Goal: Information Seeking & Learning: Learn about a topic

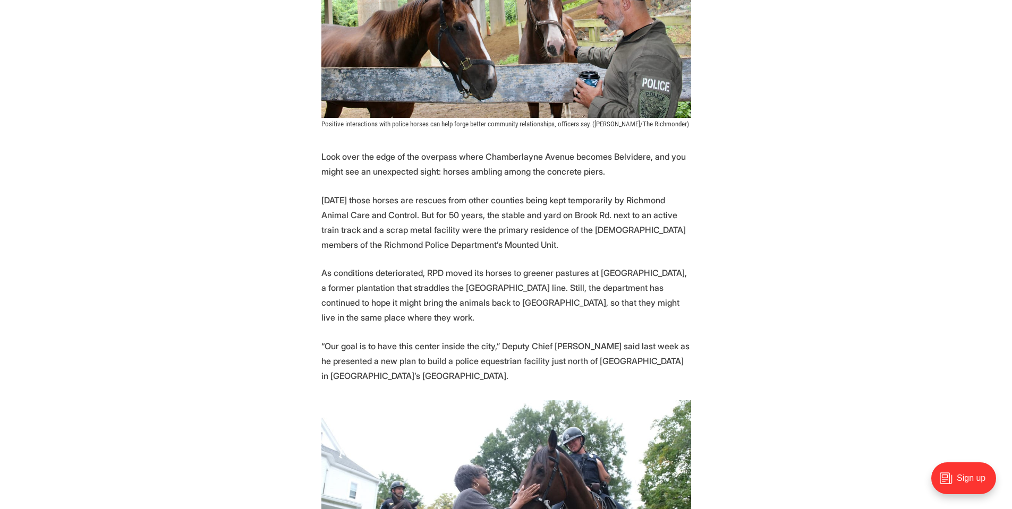
scroll to position [425, 0]
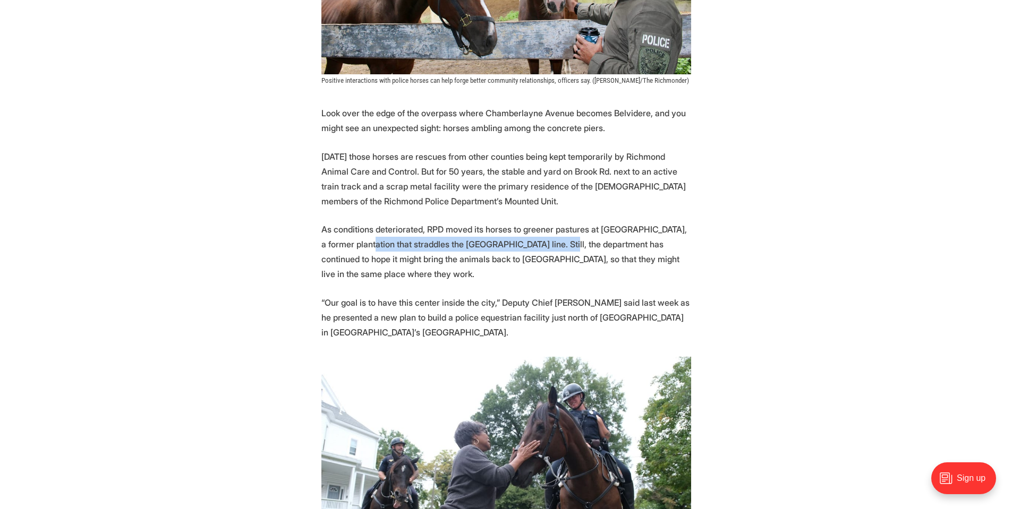
drag, startPoint x: 367, startPoint y: 245, endPoint x: 563, endPoint y: 243, distance: 196.0
click at [563, 243] on p "As conditions deteriorated, RPD moved its horses to greener pastures at [GEOGRA…" at bounding box center [506, 251] width 370 height 59
click at [449, 244] on p "As conditions deteriorated, RPD moved its horses to greener pastures at [GEOGRA…" at bounding box center [506, 251] width 370 height 59
drag, startPoint x: 386, startPoint y: 244, endPoint x: 473, endPoint y: 244, distance: 87.1
click at [473, 244] on p "As conditions deteriorated, RPD moved its horses to greener pastures at [GEOGRA…" at bounding box center [506, 251] width 370 height 59
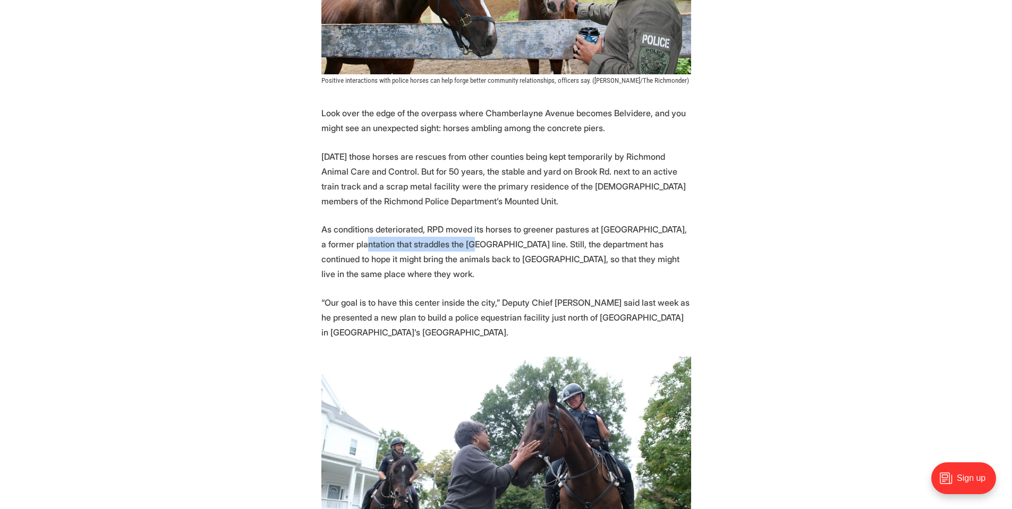
drag, startPoint x: 375, startPoint y: 244, endPoint x: 471, endPoint y: 240, distance: 96.2
click at [467, 241] on p "As conditions deteriorated, RPD moved its horses to greener pastures at [GEOGRA…" at bounding box center [506, 251] width 370 height 59
drag, startPoint x: 439, startPoint y: 259, endPoint x: 487, endPoint y: 259, distance: 47.8
click at [484, 259] on p "As conditions deteriorated, RPD moved its horses to greener pastures at [GEOGRA…" at bounding box center [506, 251] width 370 height 59
click at [550, 259] on p "As conditions deteriorated, RPD moved its horses to greener pastures at [GEOGRA…" at bounding box center [506, 251] width 370 height 59
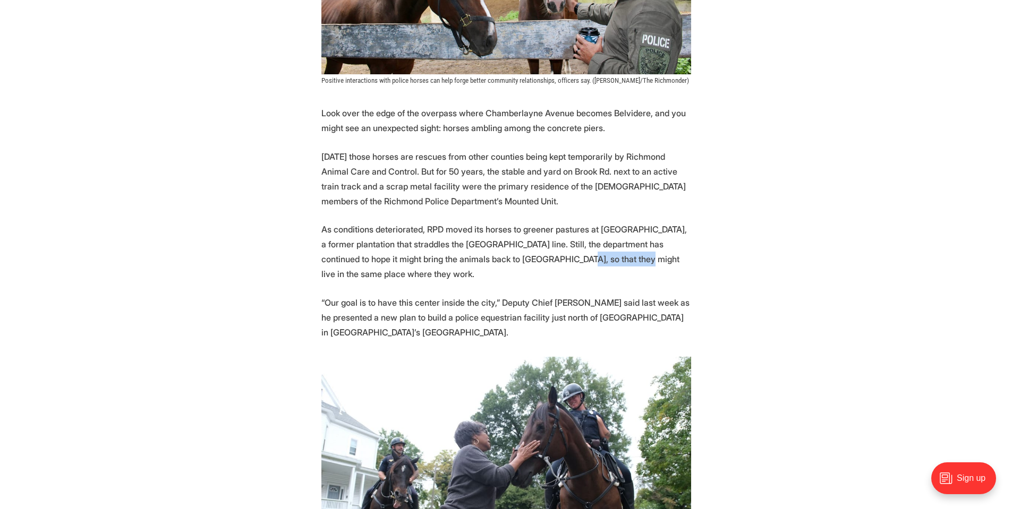
drag, startPoint x: 611, startPoint y: 262, endPoint x: 605, endPoint y: 265, distance: 6.2
click at [613, 262] on p "As conditions deteriorated, RPD moved its horses to greener pastures at [GEOGRA…" at bounding box center [506, 251] width 370 height 59
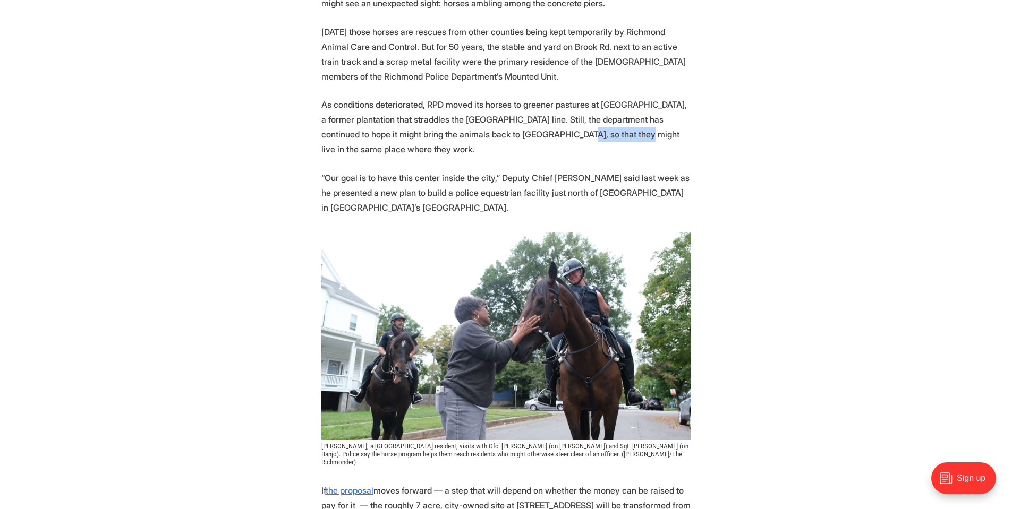
scroll to position [567, 0]
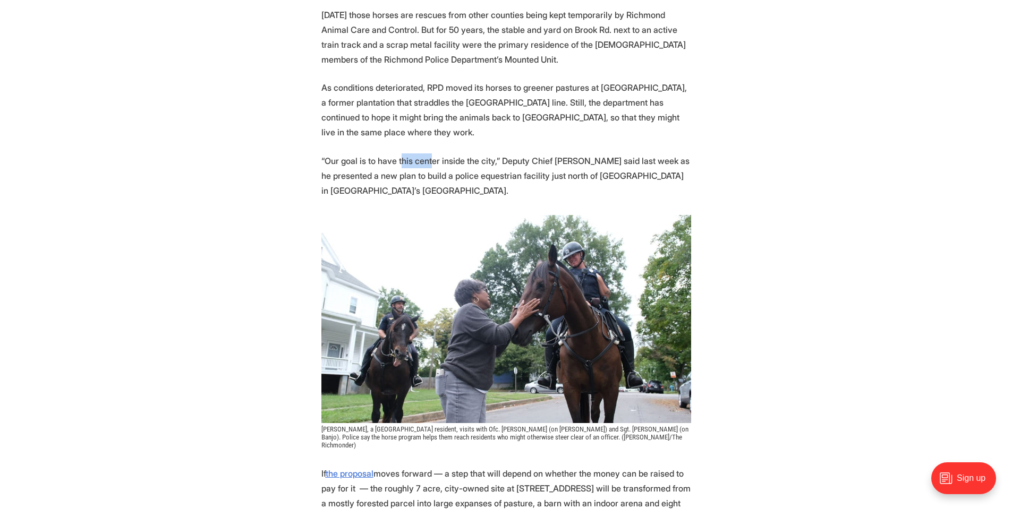
drag, startPoint x: 445, startPoint y: 160, endPoint x: 455, endPoint y: 159, distance: 10.1
click at [455, 159] on p "“Our goal is to have this center inside the city,” Deputy Chief [PERSON_NAME] s…" at bounding box center [506, 176] width 370 height 45
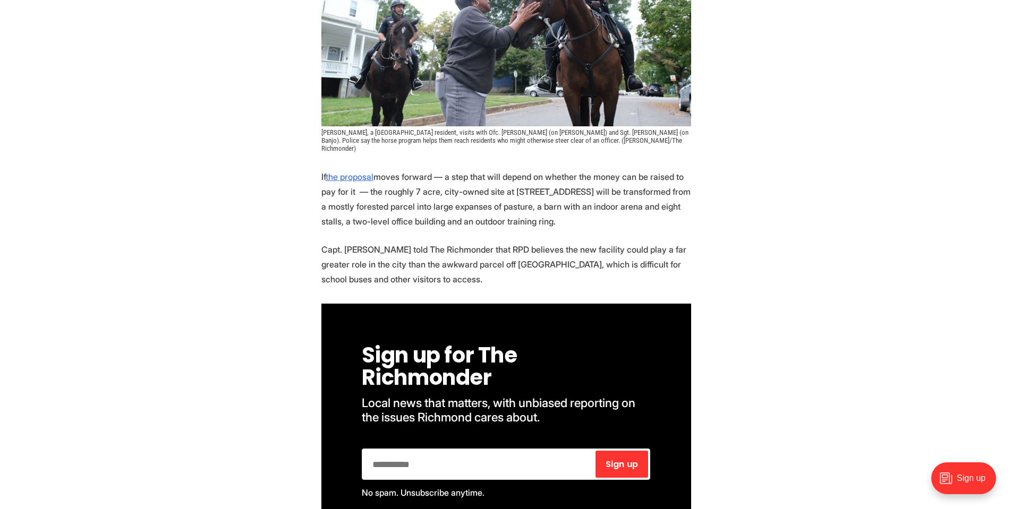
scroll to position [850, 0]
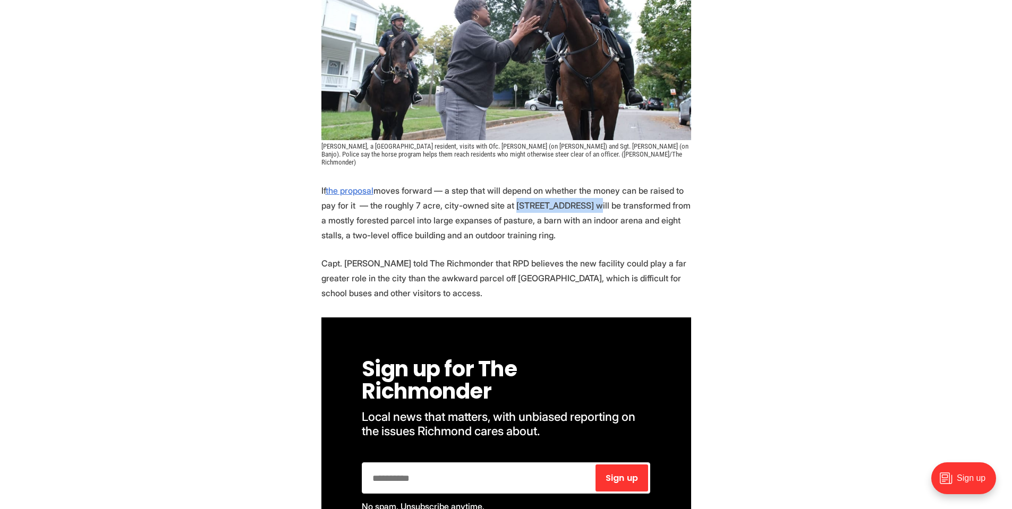
drag, startPoint x: 508, startPoint y: 198, endPoint x: 581, endPoint y: 198, distance: 72.2
click at [581, 198] on p "If the proposal moves forward — a step that will depend on whether the money ca…" at bounding box center [506, 212] width 370 height 59
copy p "[STREET_ADDRESS]"
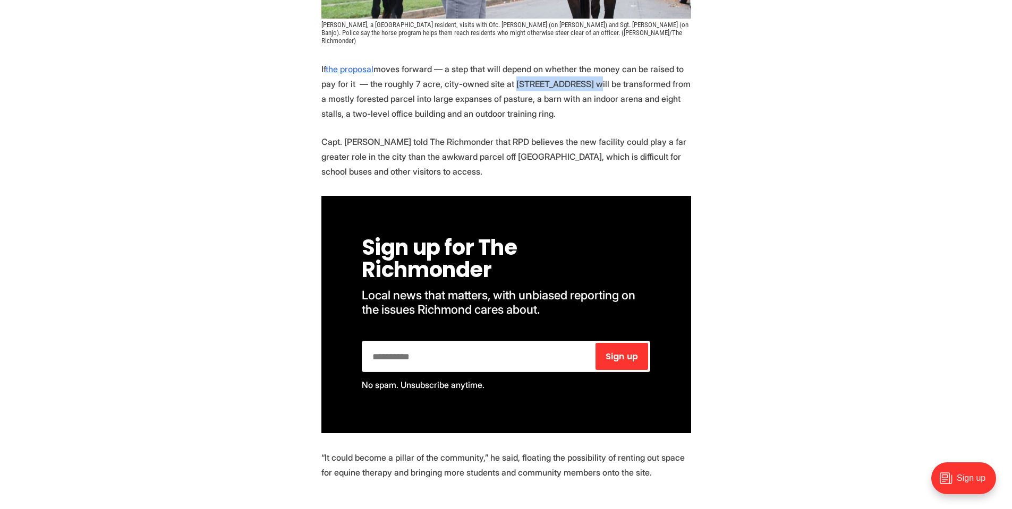
scroll to position [992, 0]
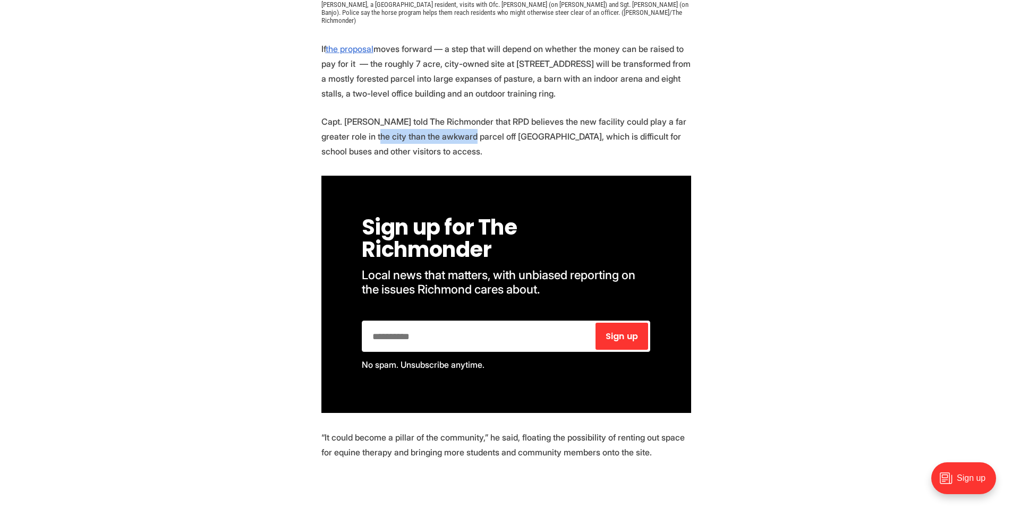
drag, startPoint x: 379, startPoint y: 127, endPoint x: 471, endPoint y: 128, distance: 92.4
click at [466, 128] on p "Capt. [PERSON_NAME] told The Richmonder that RPD believes the new facility coul…" at bounding box center [506, 136] width 370 height 45
drag, startPoint x: 482, startPoint y: 128, endPoint x: 537, endPoint y: 128, distance: 54.7
click at [534, 128] on p "Capt. [PERSON_NAME] told The Richmonder that RPD believes the new facility coul…" at bounding box center [506, 136] width 370 height 45
drag, startPoint x: 428, startPoint y: 127, endPoint x: 500, endPoint y: 129, distance: 72.3
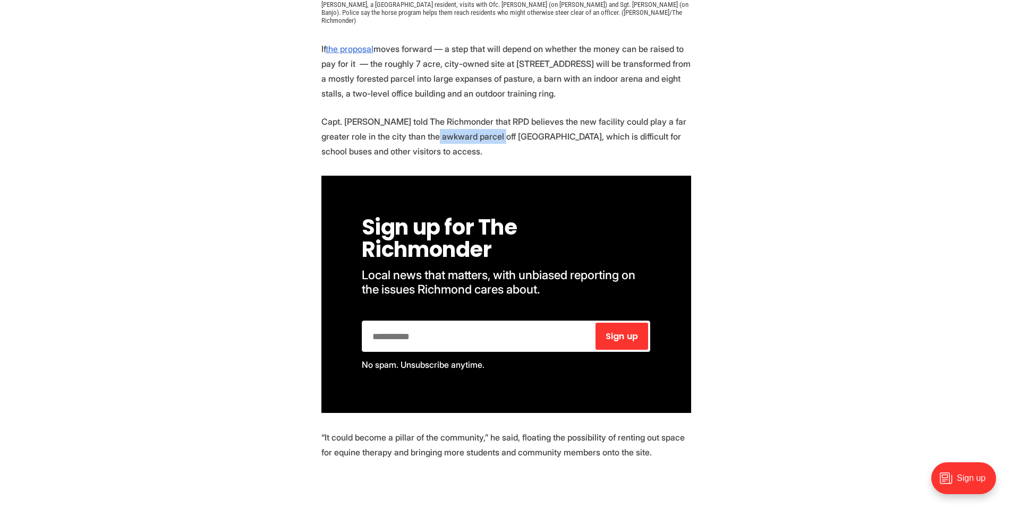
click at [498, 129] on p "Capt. [PERSON_NAME] told The Richmonder that RPD believes the new facility coul…" at bounding box center [506, 136] width 370 height 45
drag, startPoint x: 542, startPoint y: 129, endPoint x: 600, endPoint y: 128, distance: 57.4
click at [583, 128] on p "Capt. [PERSON_NAME] told The Richmonder that RPD believes the new facility coul…" at bounding box center [506, 136] width 370 height 45
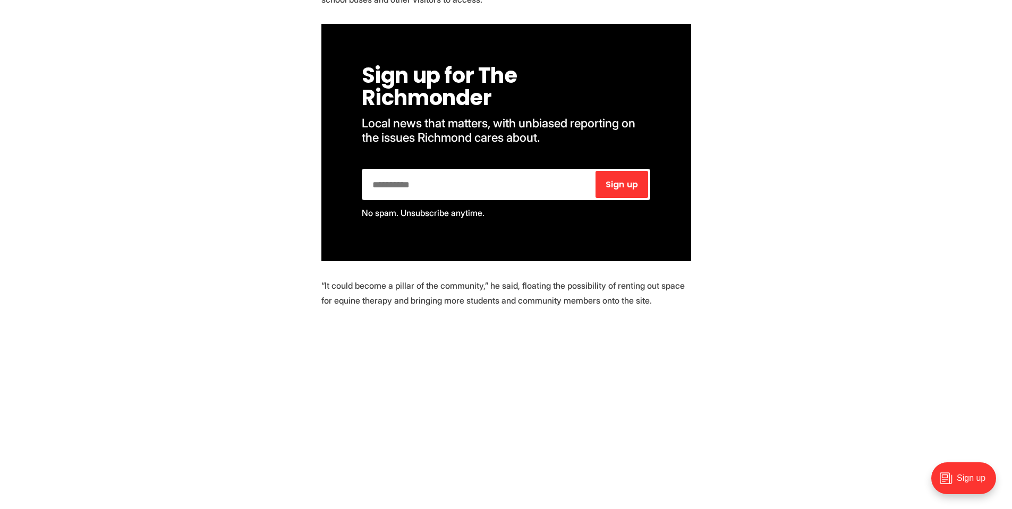
scroll to position [1275, 0]
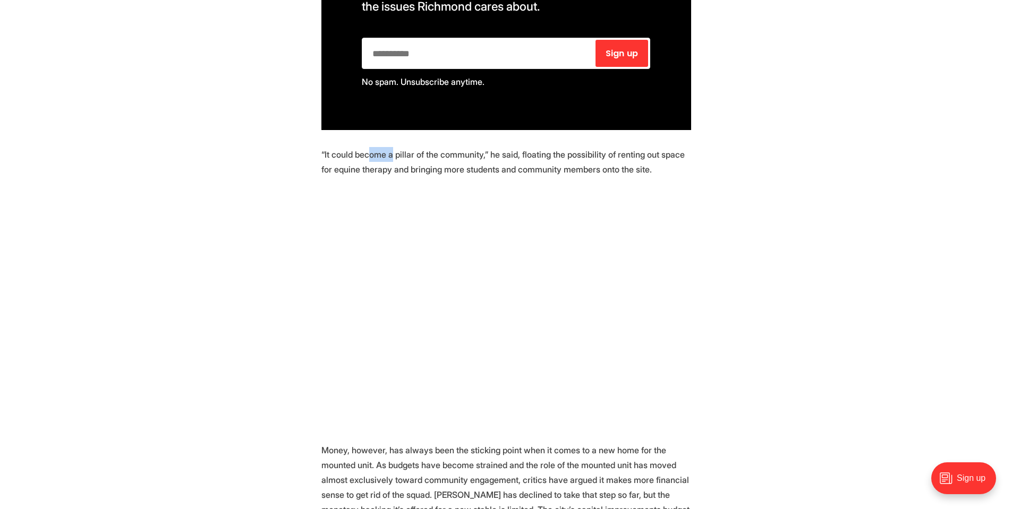
drag, startPoint x: 367, startPoint y: 144, endPoint x: 420, endPoint y: 149, distance: 53.3
click at [416, 149] on p "“It could become a pillar of the community,” he said, floating the possibility …" at bounding box center [506, 162] width 370 height 30
drag, startPoint x: 504, startPoint y: 152, endPoint x: 541, endPoint y: 152, distance: 37.7
click at [539, 152] on p "“It could become a pillar of the community,” he said, floating the possibility …" at bounding box center [506, 162] width 370 height 30
drag, startPoint x: 394, startPoint y: 162, endPoint x: 510, endPoint y: 162, distance: 116.3
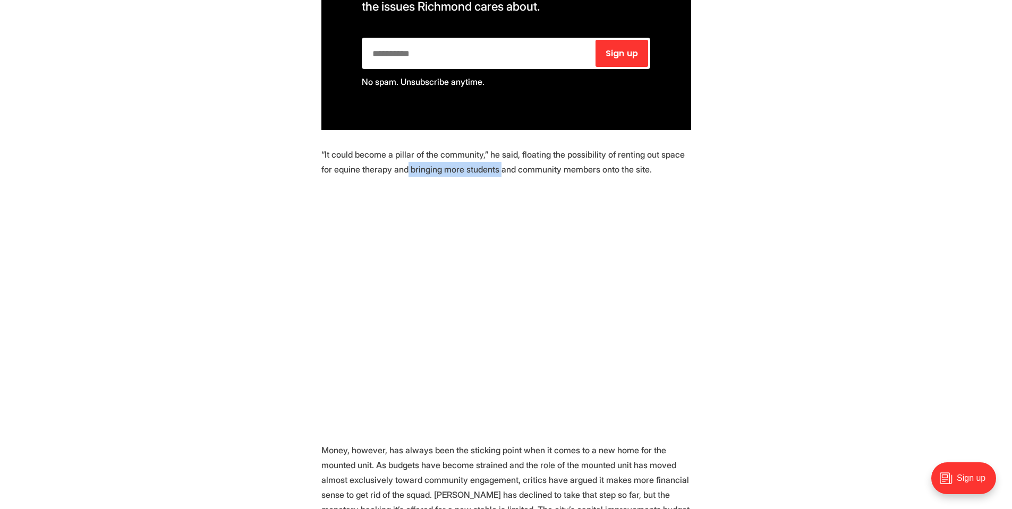
click at [491, 162] on p "“It could become a pillar of the community,” he said, floating the possibility …" at bounding box center [506, 162] width 370 height 30
drag, startPoint x: 547, startPoint y: 162, endPoint x: 609, endPoint y: 163, distance: 62.2
click at [600, 162] on p "“It could become a pillar of the community,” he said, floating the possibility …" at bounding box center [506, 162] width 370 height 30
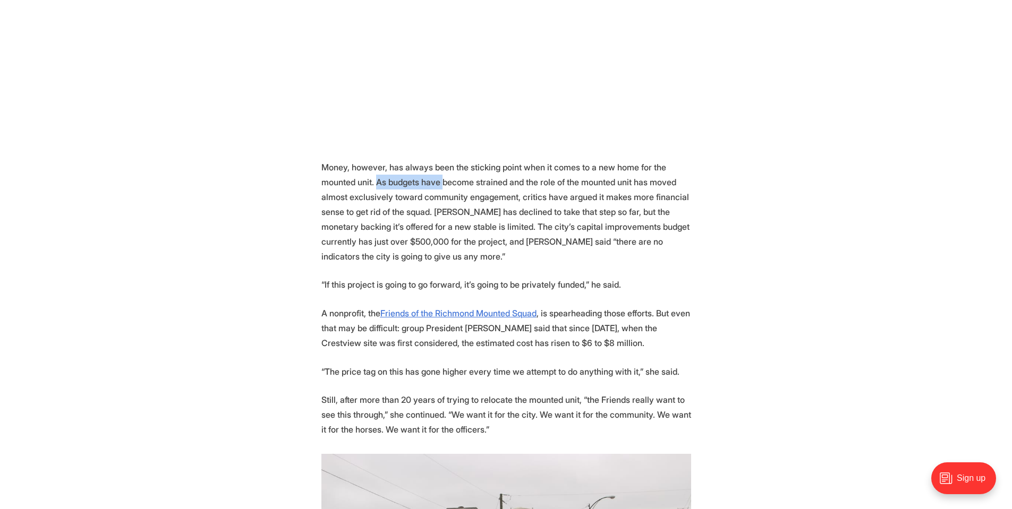
drag, startPoint x: 402, startPoint y: 179, endPoint x: 463, endPoint y: 180, distance: 61.1
click at [453, 179] on p "Money, however, has always been the sticking point when it comes to a new home …" at bounding box center [506, 212] width 370 height 104
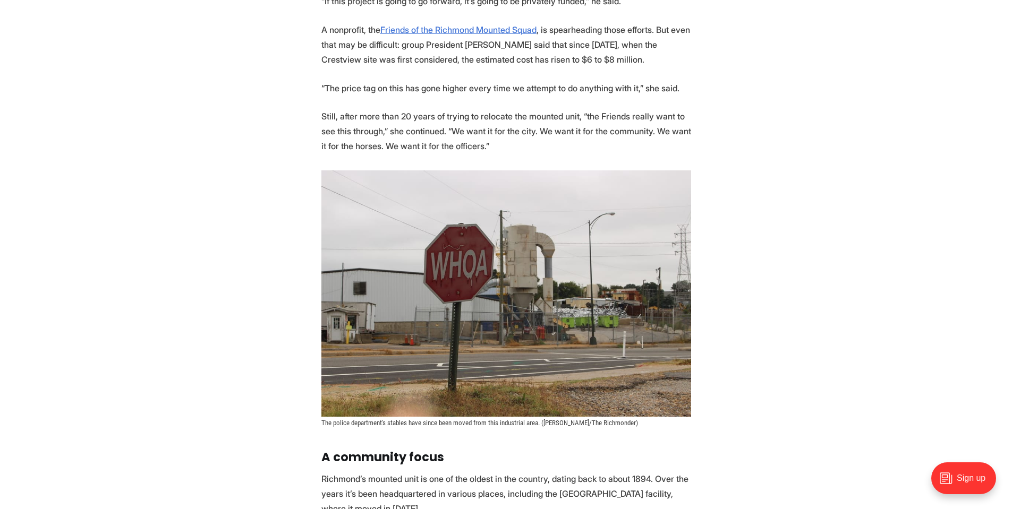
scroll to position [2267, 0]
